Goal: Find specific page/section: Find specific page/section

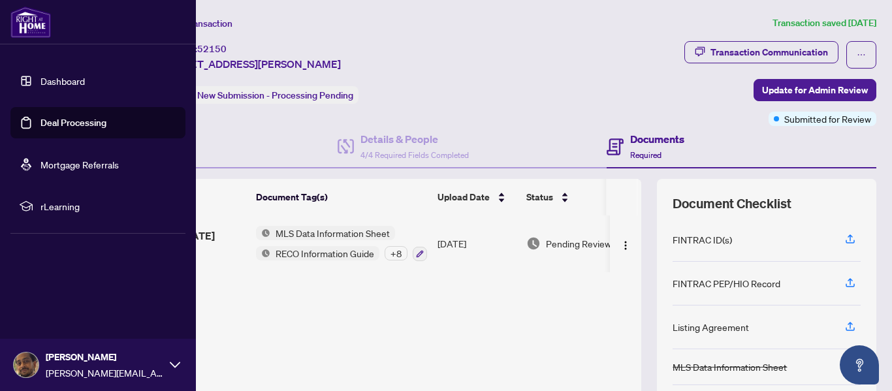
click at [55, 78] on link "Dashboard" at bounding box center [62, 81] width 44 height 12
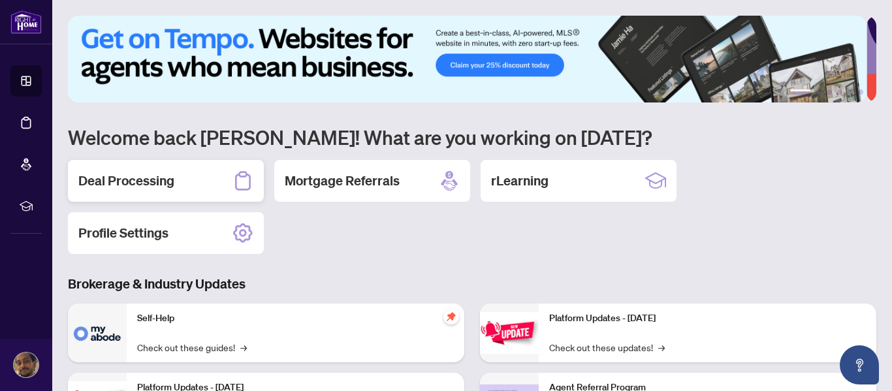
click at [142, 177] on h2 "Deal Processing" at bounding box center [126, 181] width 96 height 18
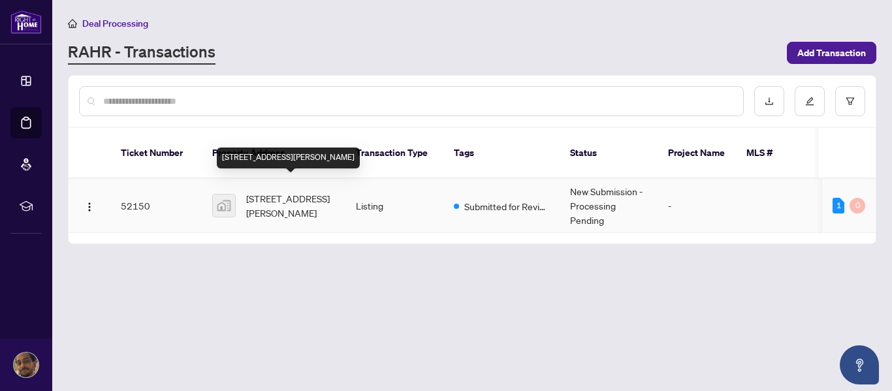
click at [308, 195] on span "[STREET_ADDRESS][PERSON_NAME]" at bounding box center [290, 205] width 89 height 29
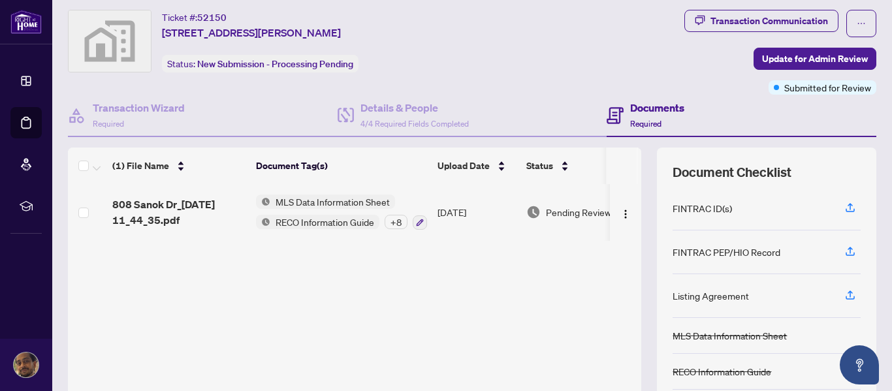
scroll to position [32, 0]
